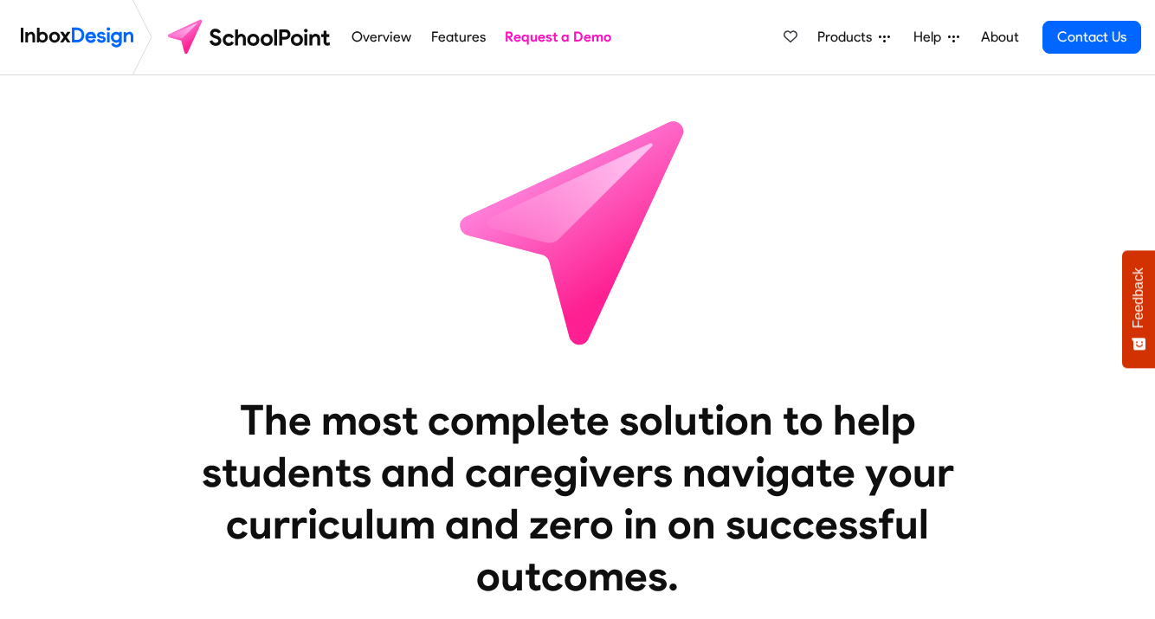
click at [879, 35] on span "Help" at bounding box center [847, 37] width 61 height 21
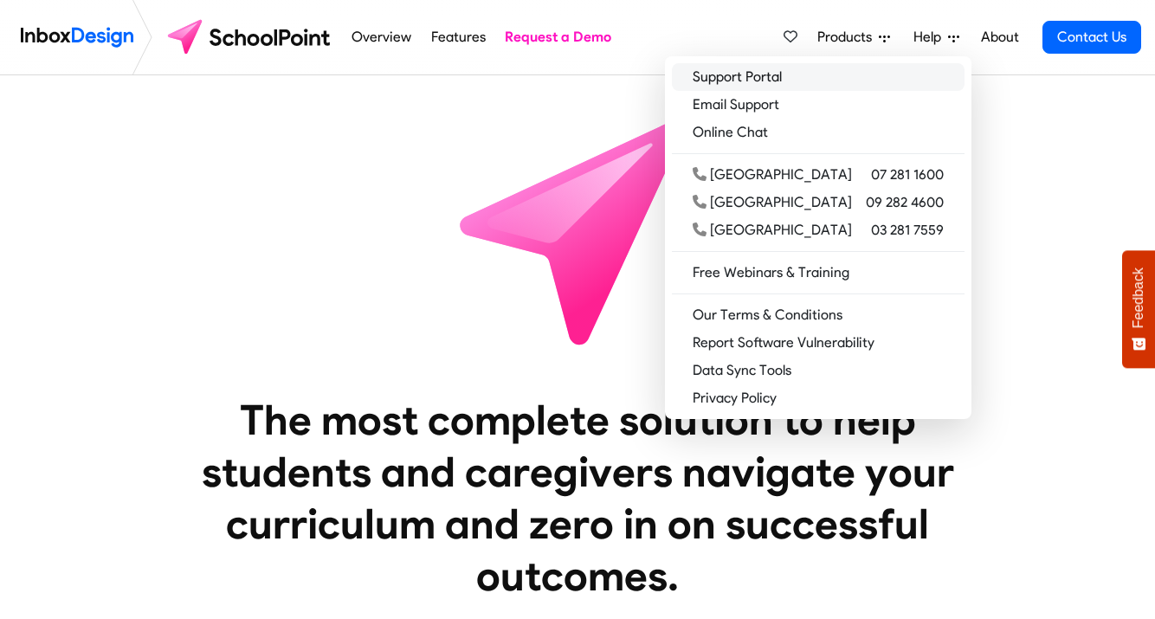
click at [856, 72] on link "Support Portal" at bounding box center [818, 77] width 293 height 28
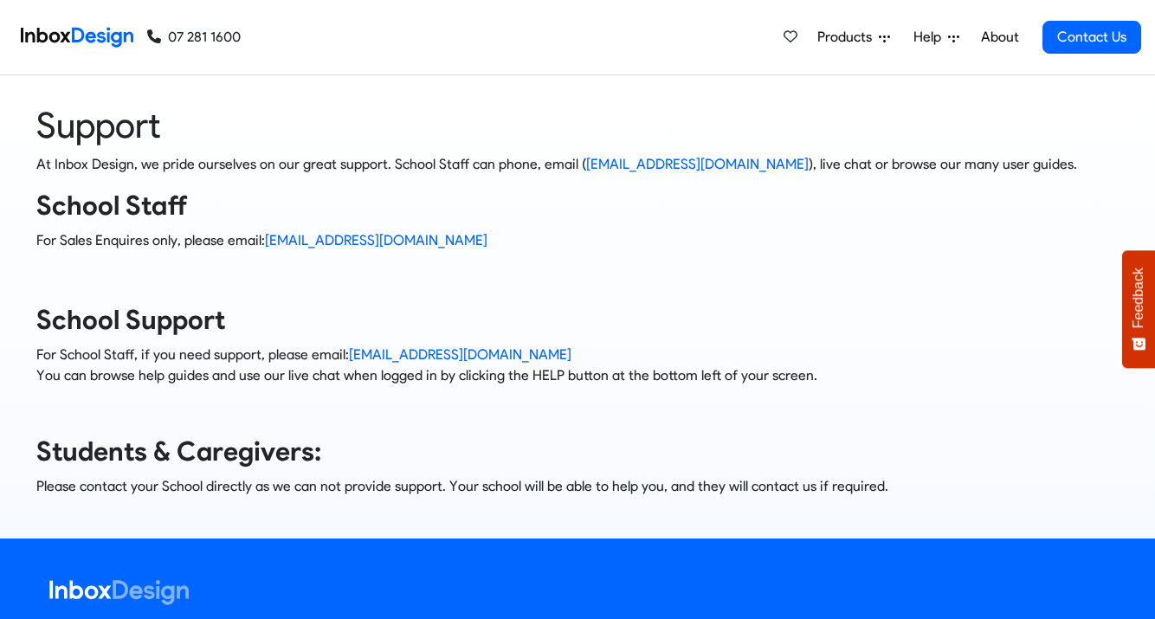
click at [890, 32] on icon at bounding box center [884, 37] width 11 height 11
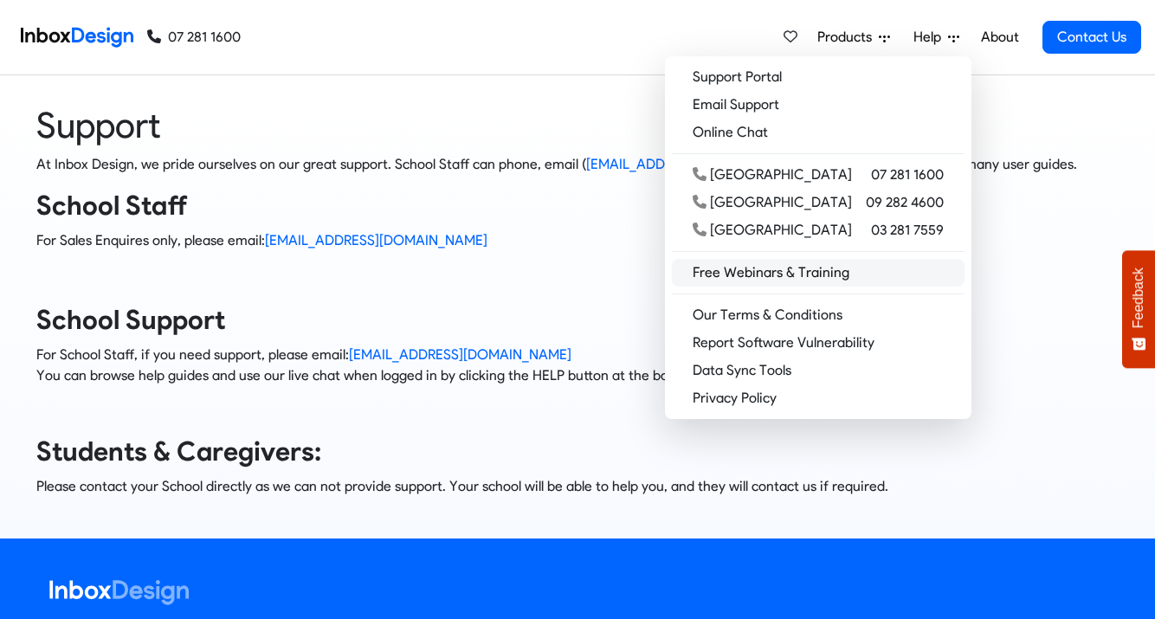
click at [892, 273] on link "Free Webinars & Training" at bounding box center [818, 273] width 293 height 28
